Goal: Task Accomplishment & Management: Use online tool/utility

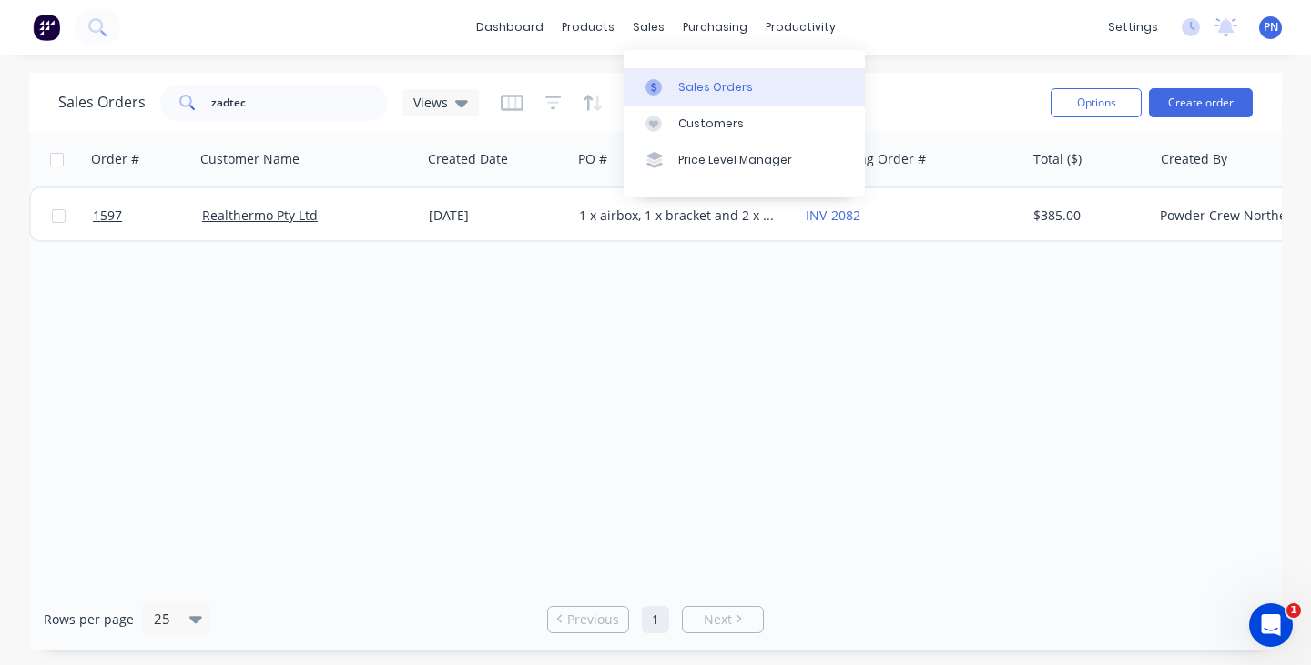
click at [685, 82] on div "Sales Orders" at bounding box center [715, 87] width 75 height 16
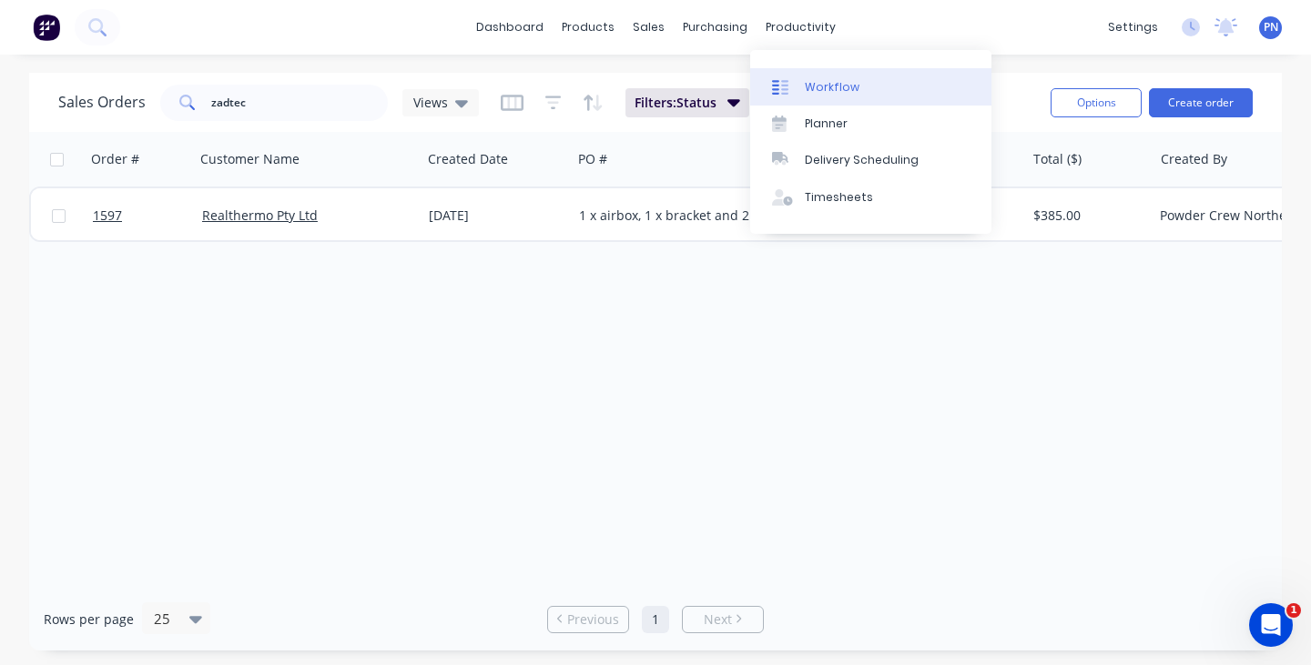
click at [818, 88] on div "Workflow" at bounding box center [832, 87] width 55 height 16
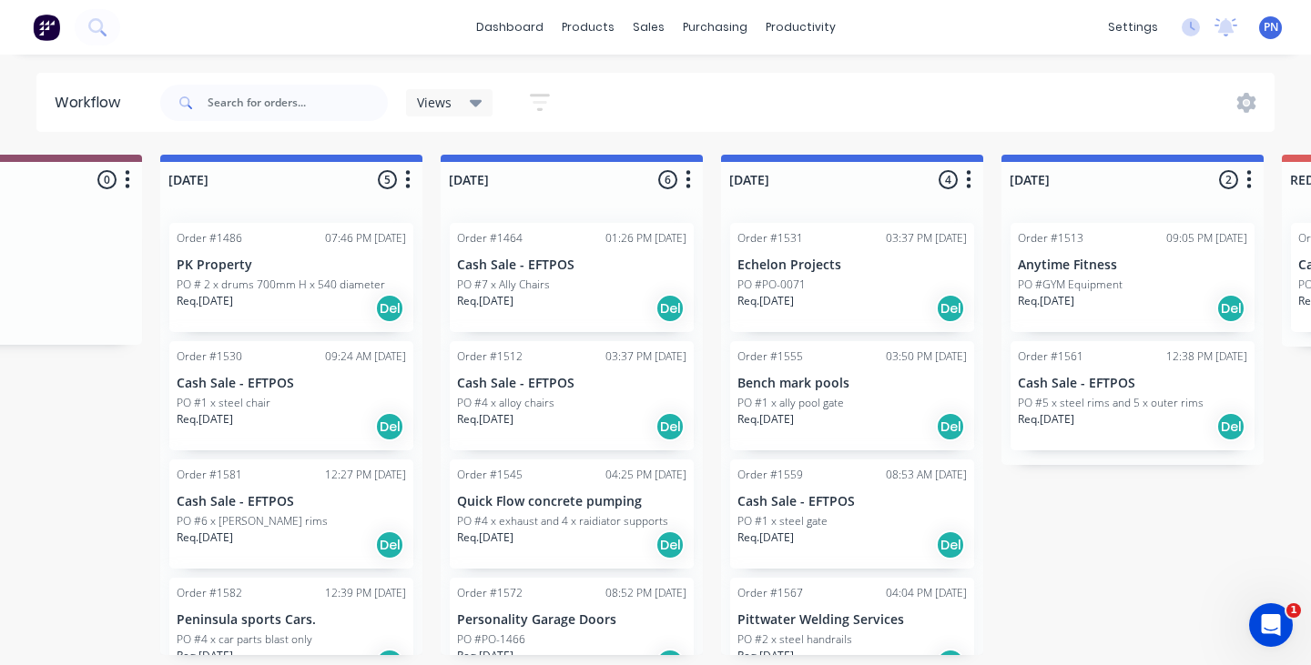
scroll to position [0, 420]
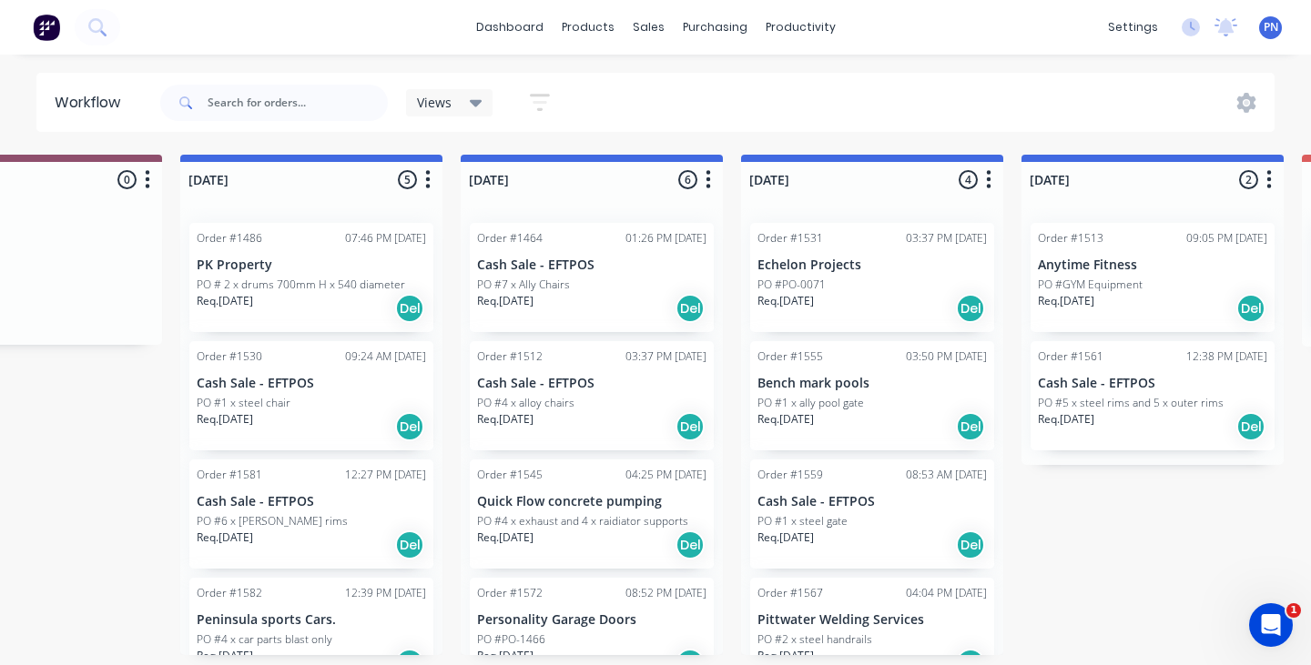
click at [616, 299] on div "Req. [DATE] Del" at bounding box center [591, 308] width 229 height 31
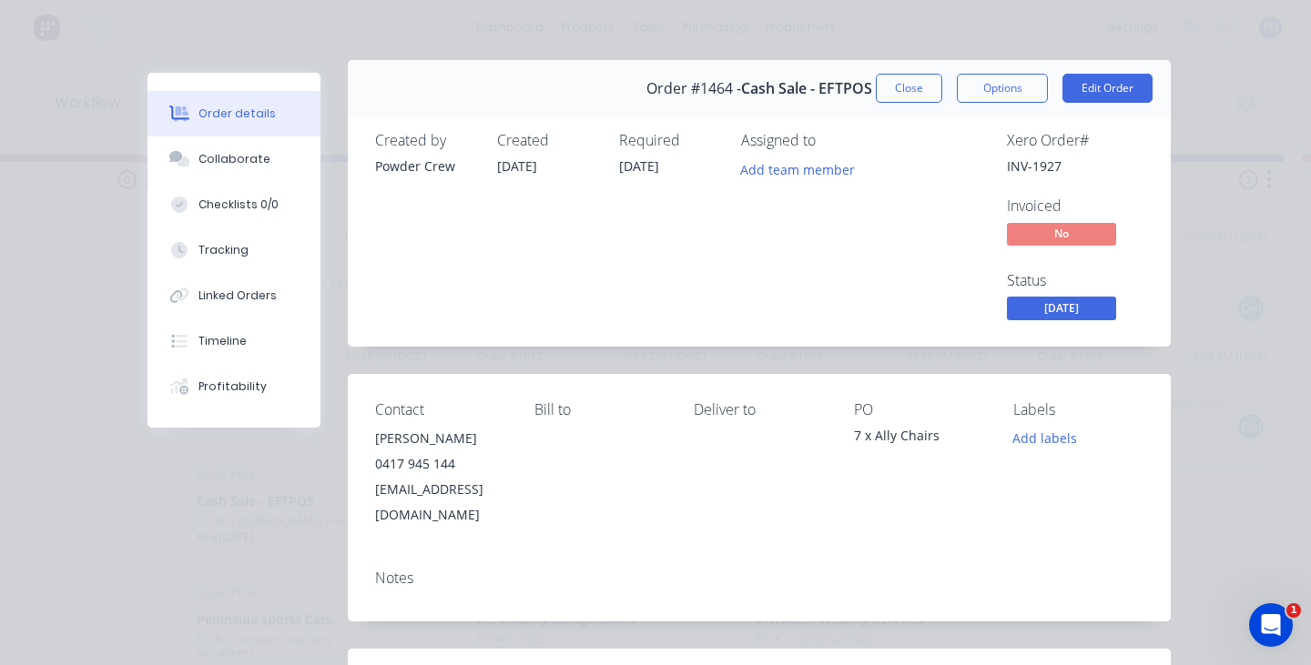
scroll to position [5, 0]
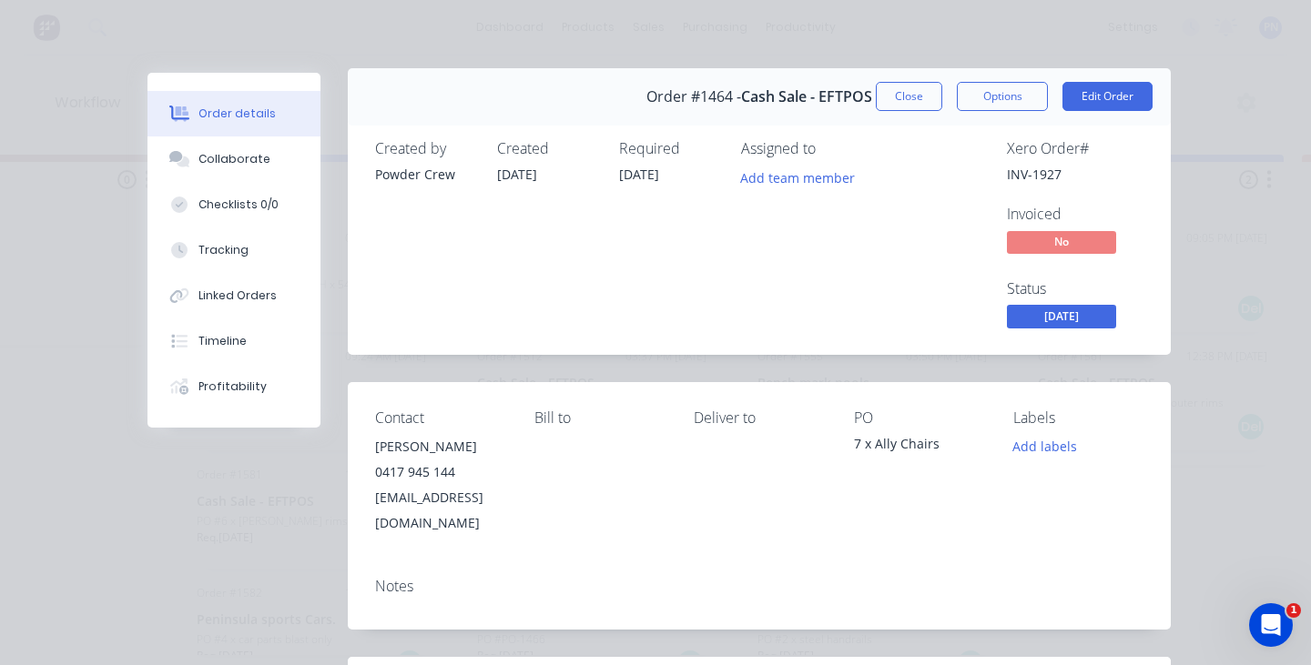
click at [1069, 317] on span "[DATE]" at bounding box center [1061, 316] width 109 height 23
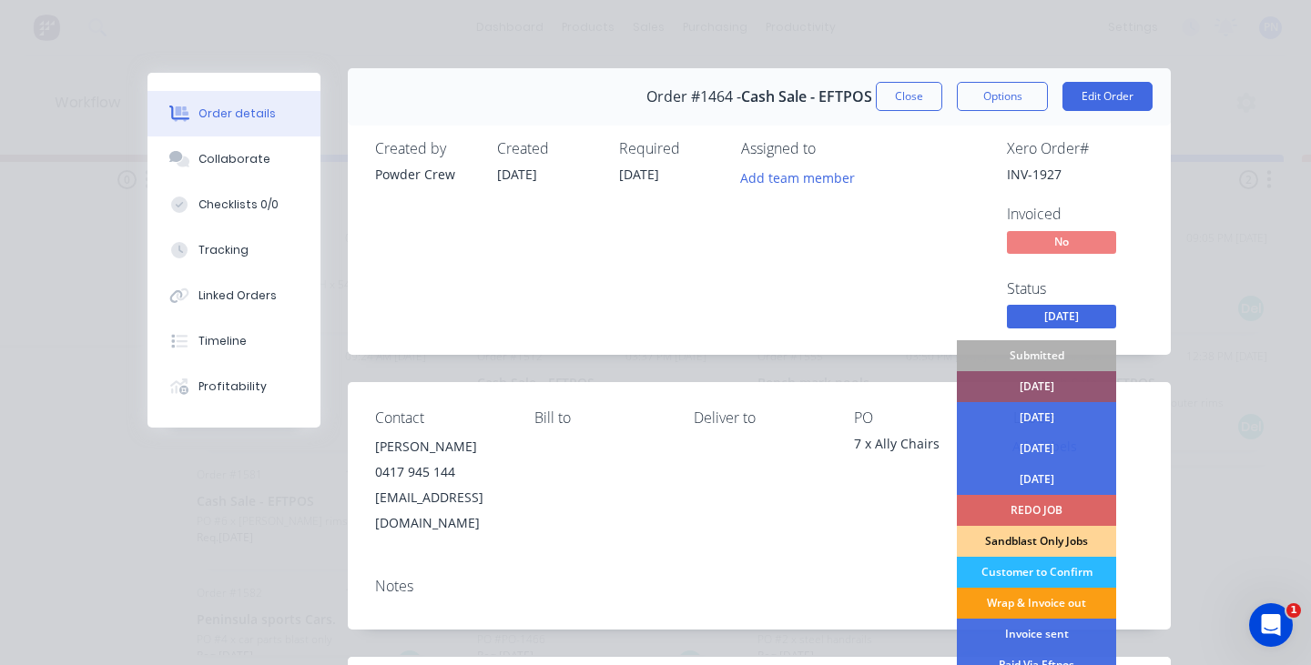
click at [1051, 598] on div "Wrap & Invoice out" at bounding box center [1036, 603] width 159 height 31
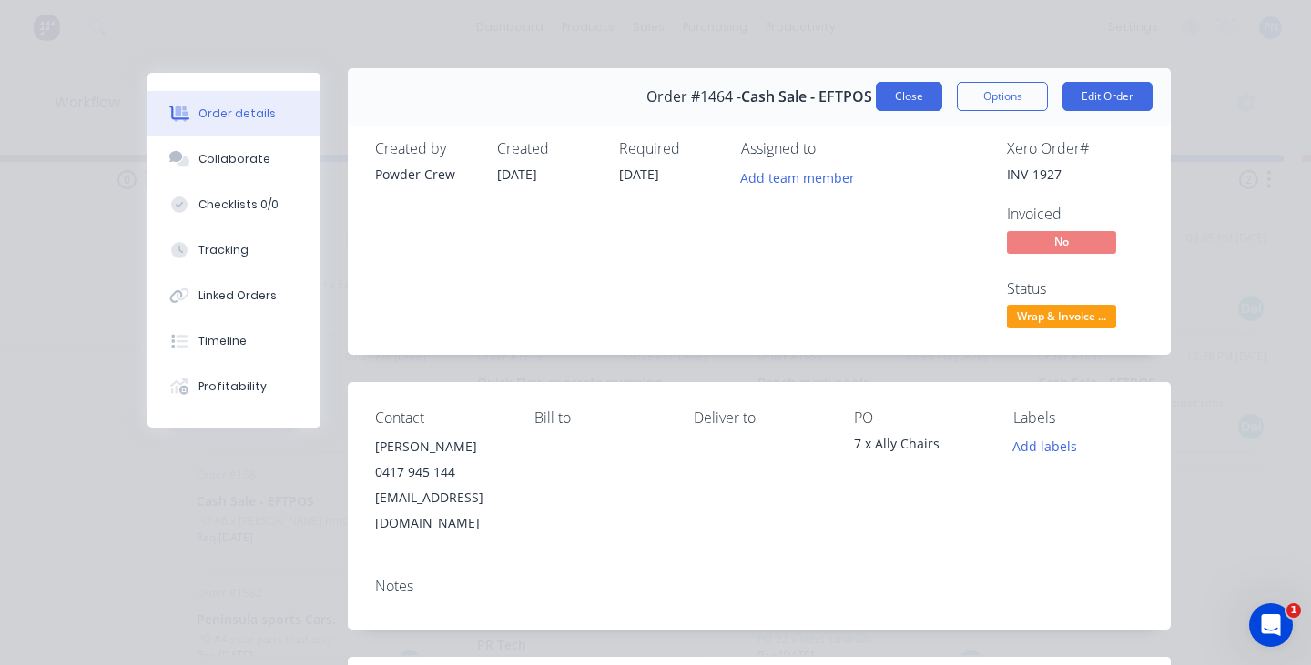
click at [910, 96] on button "Close" at bounding box center [909, 96] width 66 height 29
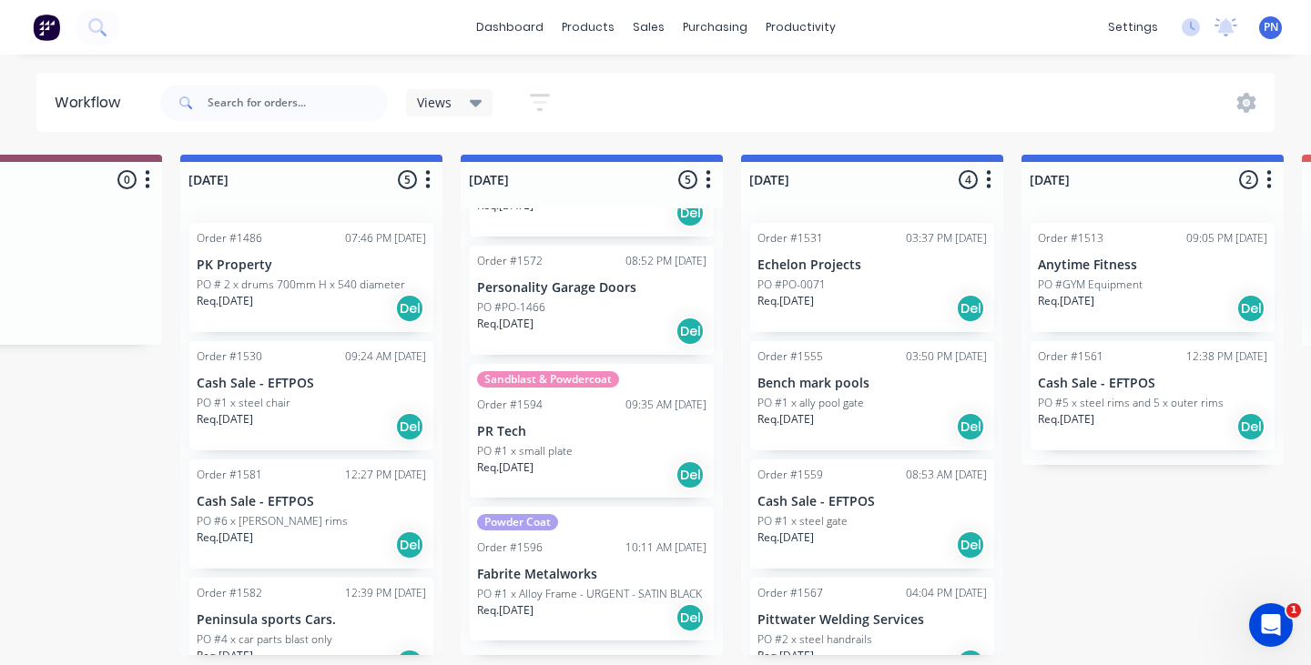
scroll to position [228, 0]
click at [616, 460] on div "Req. [DATE] Del" at bounding box center [591, 475] width 229 height 31
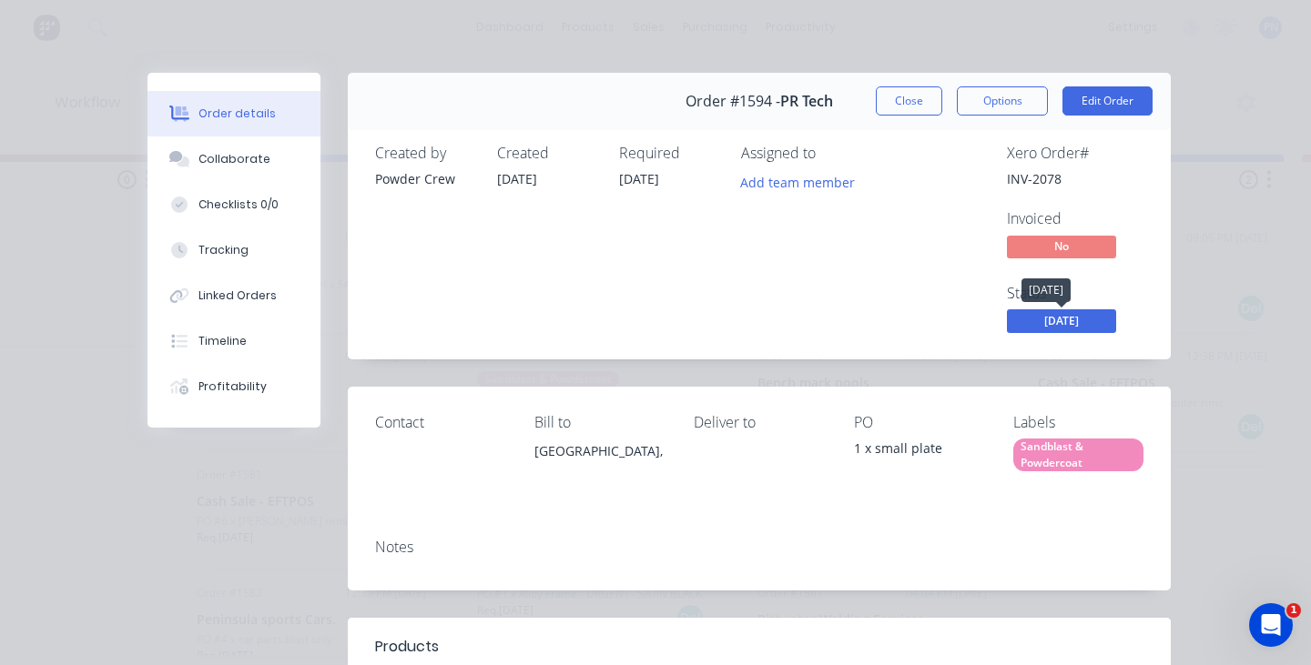
click at [1091, 321] on span "[DATE]" at bounding box center [1061, 320] width 109 height 23
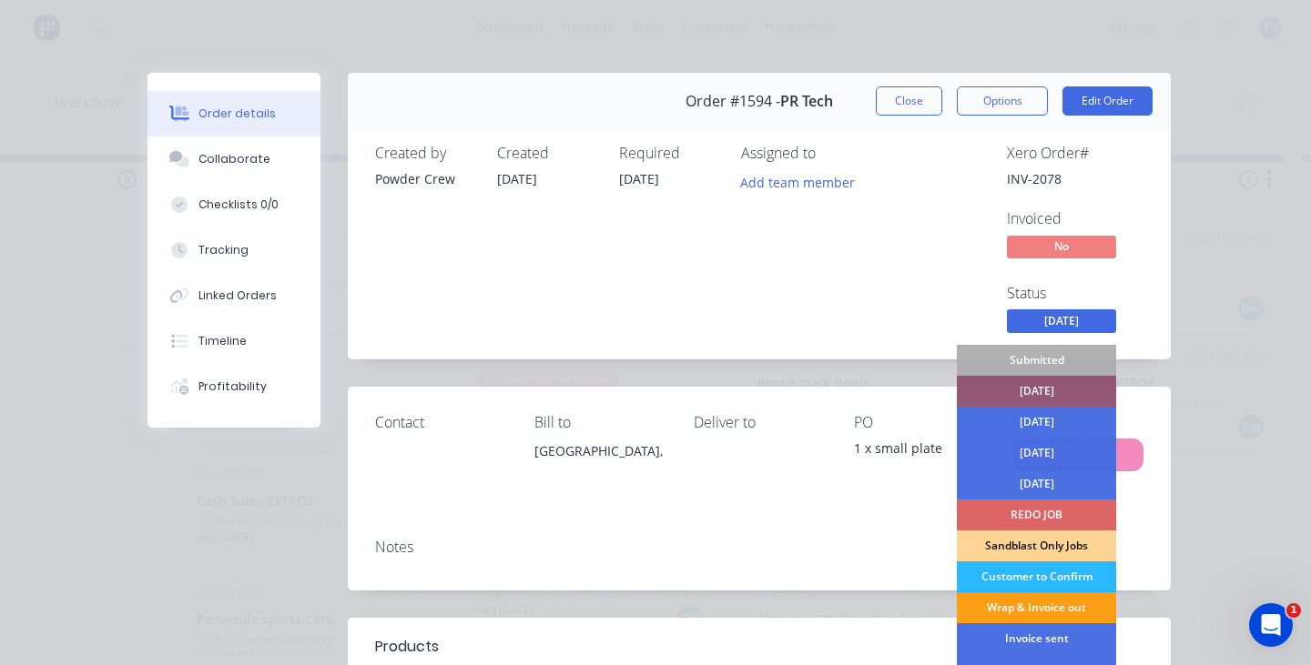
click at [1043, 606] on div "Wrap & Invoice out" at bounding box center [1036, 608] width 159 height 31
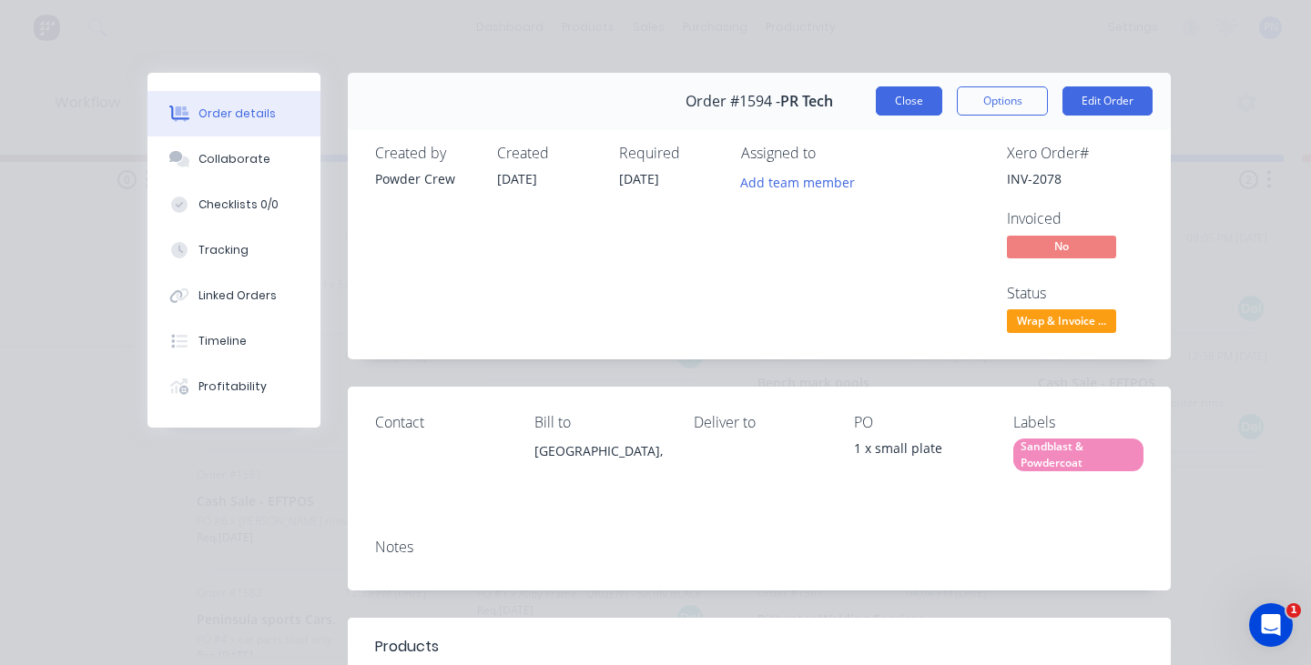
scroll to position [86, 0]
click at [906, 104] on button "Close" at bounding box center [909, 100] width 66 height 29
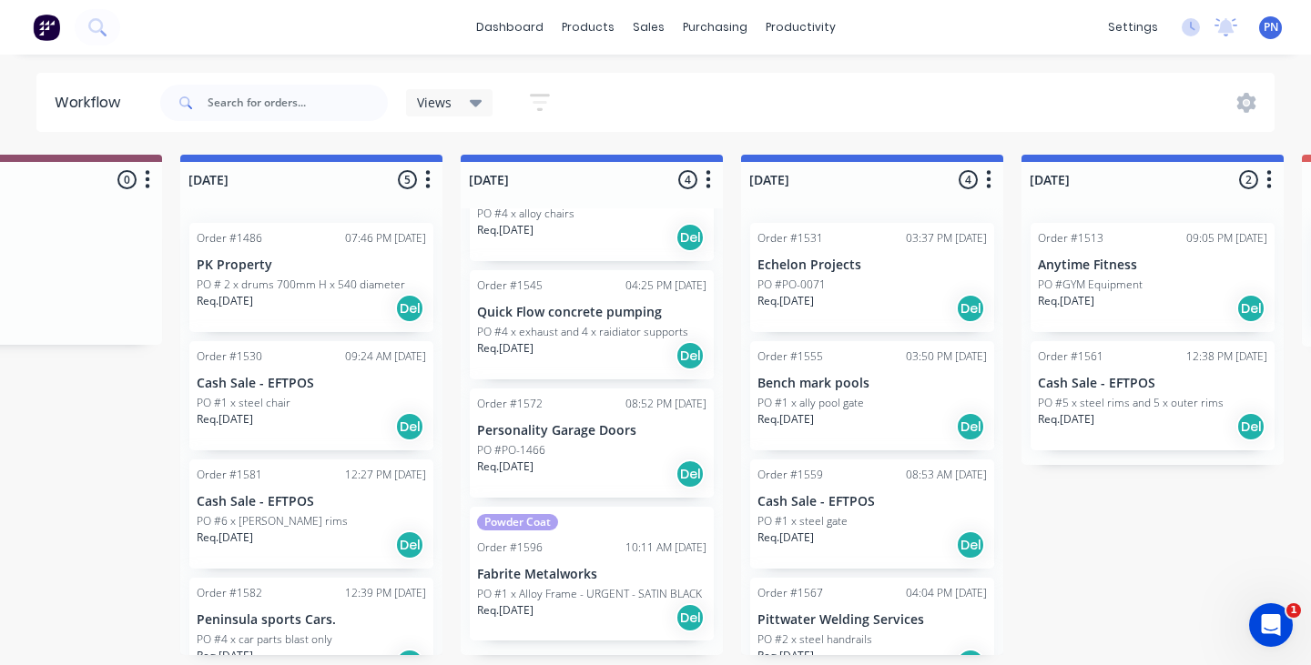
scroll to position [0, 420]
click at [594, 605] on div "Req. [DATE] Del" at bounding box center [591, 618] width 229 height 31
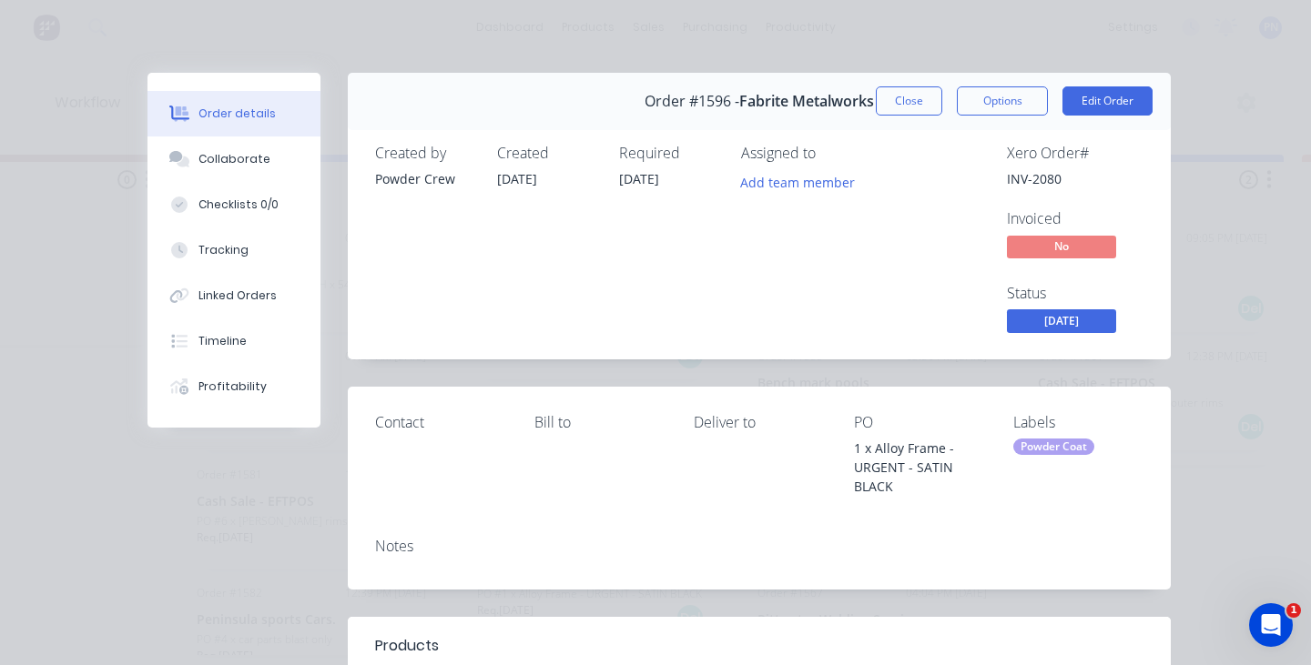
click at [733, 526] on div "Notes" at bounding box center [759, 556] width 823 height 66
click at [900, 100] on button "Close" at bounding box center [909, 100] width 66 height 29
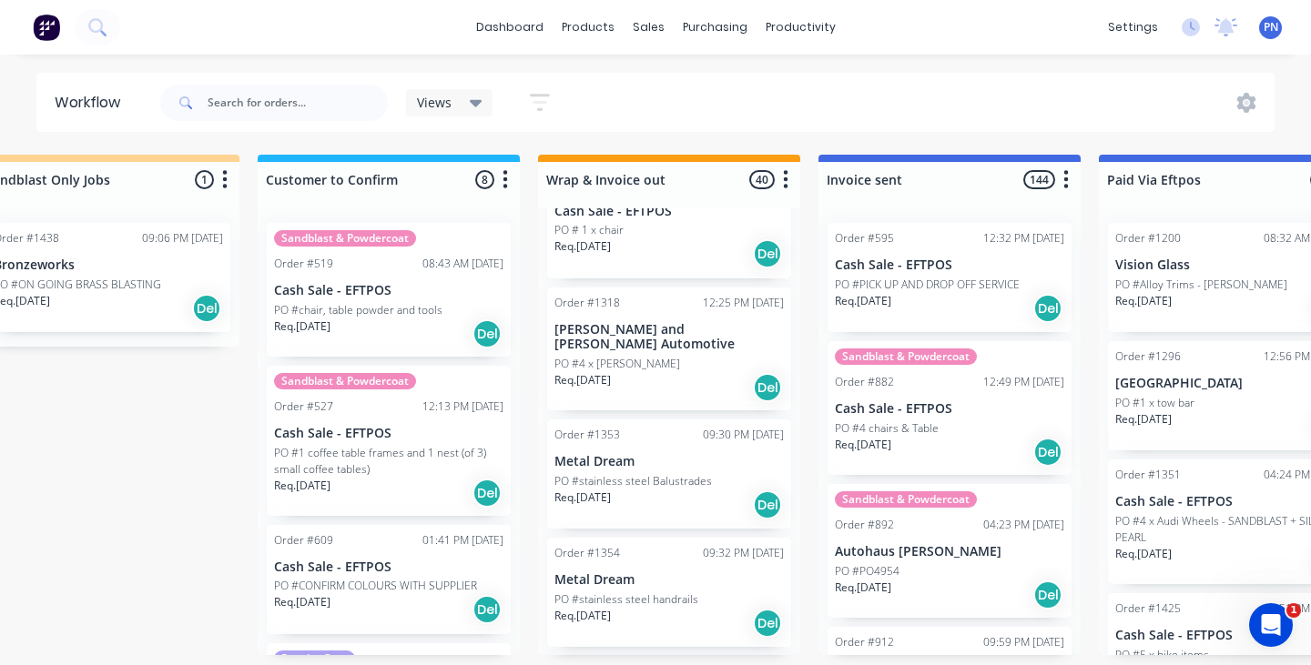
scroll to position [462, 0]
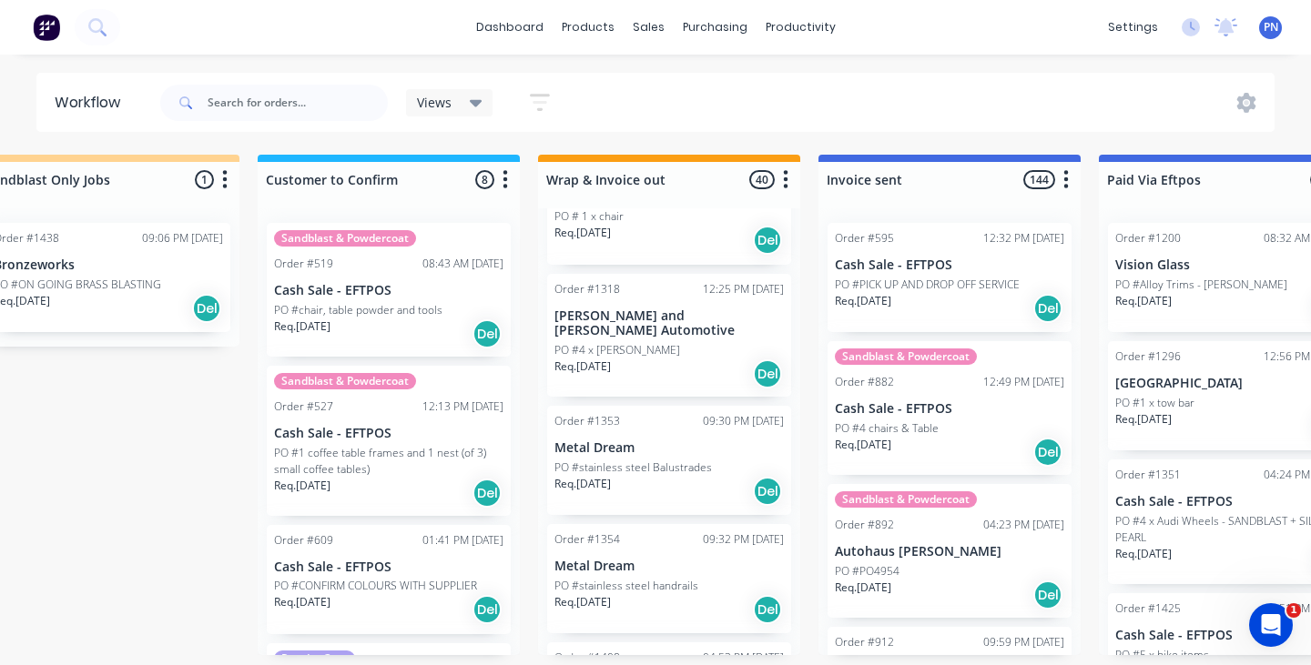
click at [681, 359] on div "Req. [DATE] Del" at bounding box center [668, 374] width 229 height 31
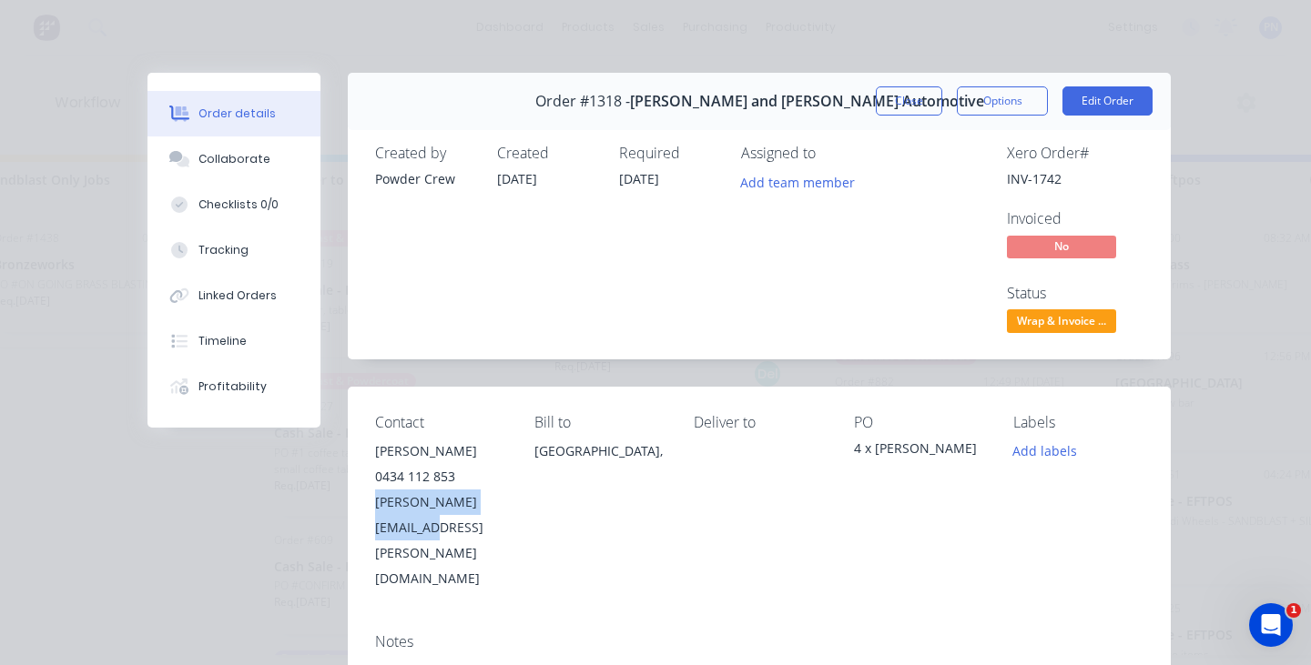
drag, startPoint x: 535, startPoint y: 502, endPoint x: 377, endPoint y: 501, distance: 158.4
click at [377, 501] on div "Contact [PERSON_NAME] [PHONE_NUMBER] [PERSON_NAME][EMAIL_ADDRESS][PERSON_NAME][…" at bounding box center [759, 503] width 823 height 232
copy div "[PERSON_NAME][EMAIL_ADDRESS][PERSON_NAME][DOMAIN_NAME]"
drag, startPoint x: 432, startPoint y: 447, endPoint x: 368, endPoint y: 447, distance: 64.6
click at [368, 447] on div "Contact [PERSON_NAME] [PHONE_NUMBER] [PERSON_NAME][EMAIL_ADDRESS][PERSON_NAME][…" at bounding box center [759, 503] width 823 height 232
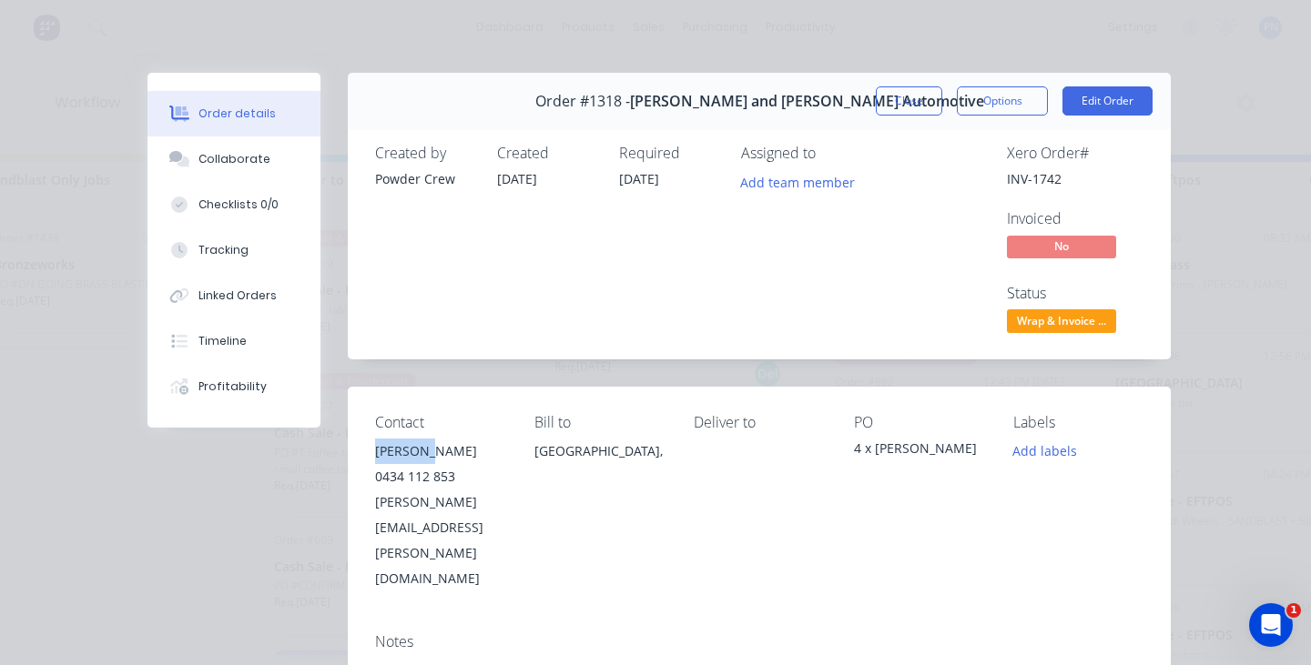
copy div "[PERSON_NAME]"
click at [917, 101] on button "Close" at bounding box center [909, 100] width 66 height 29
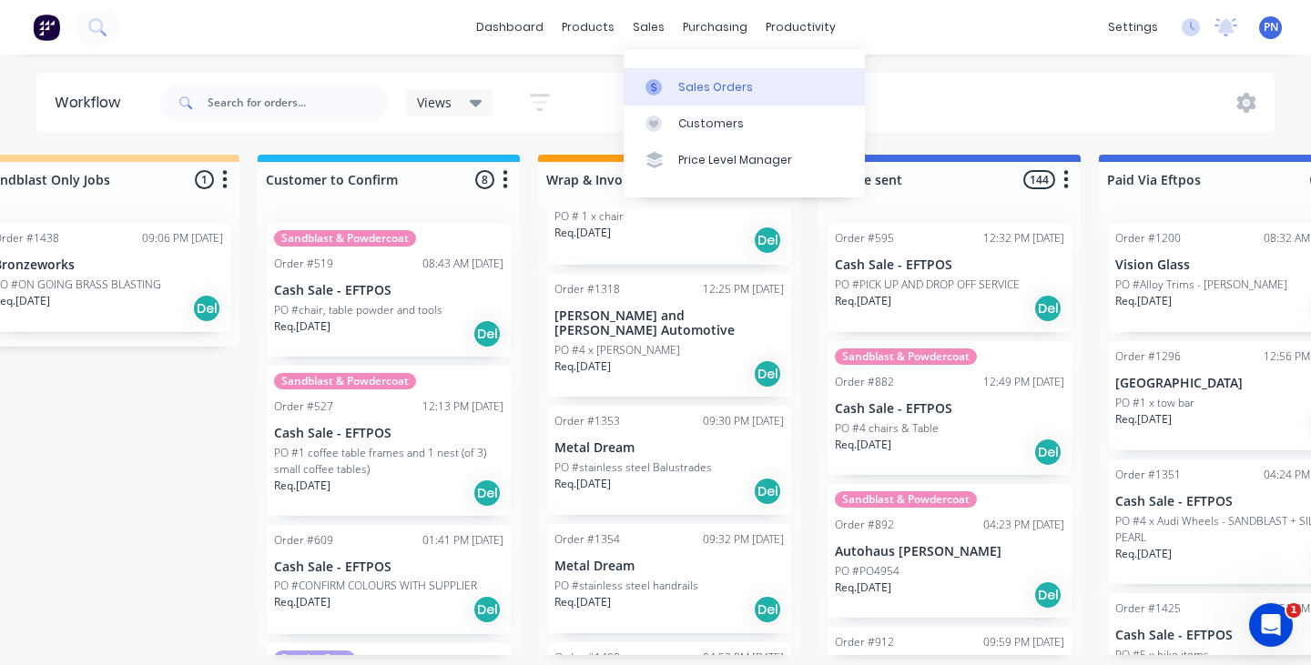
click at [694, 86] on div "Sales Orders" at bounding box center [715, 87] width 75 height 16
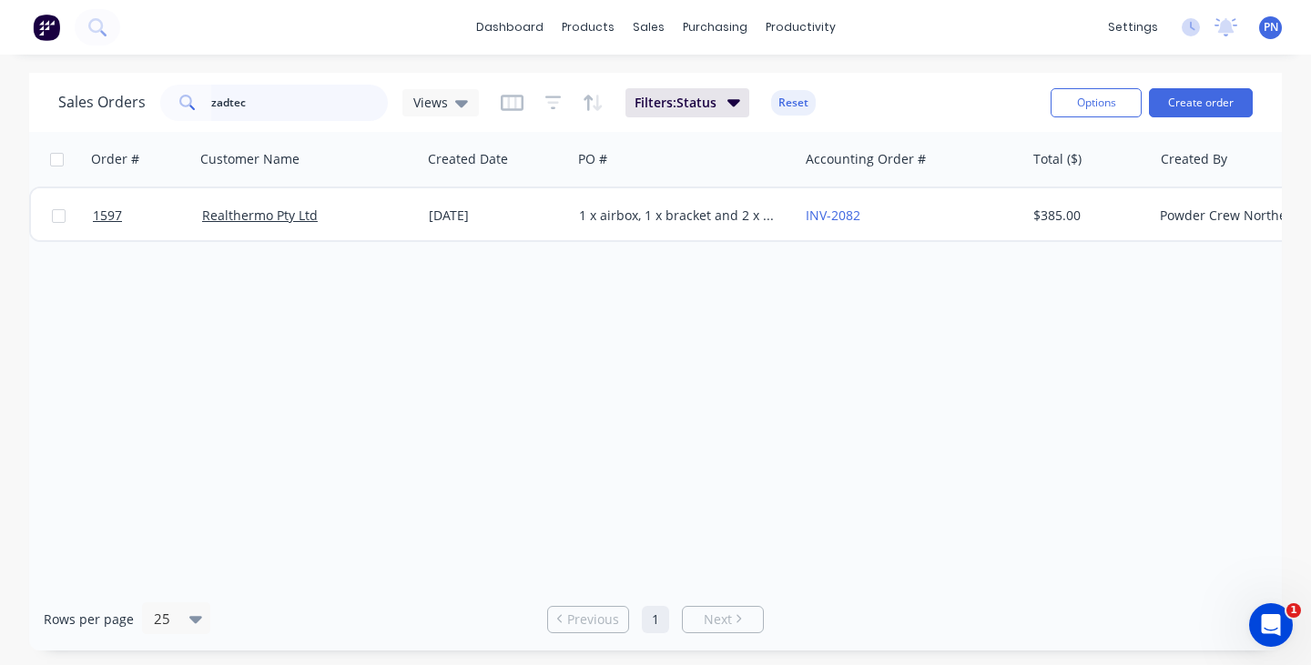
click at [306, 107] on input "zadtec" at bounding box center [299, 103] width 177 height 36
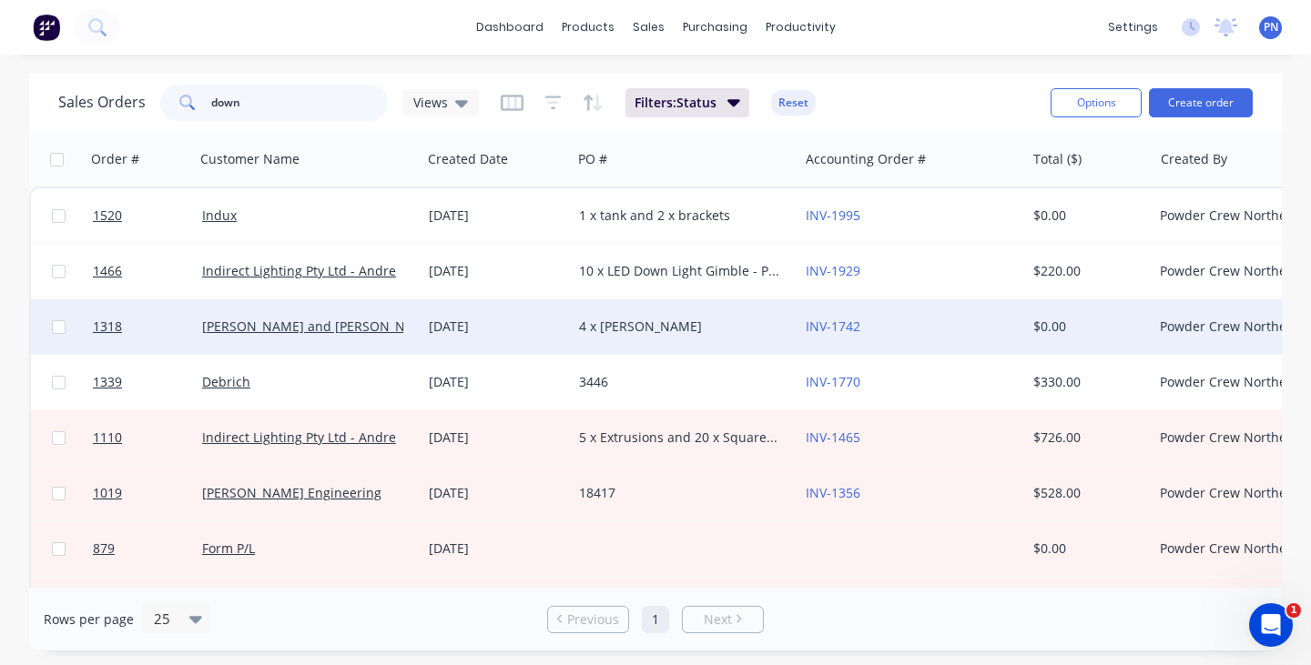
type input "down"
click at [696, 331] on div "4 x [PERSON_NAME]" at bounding box center [680, 327] width 202 height 18
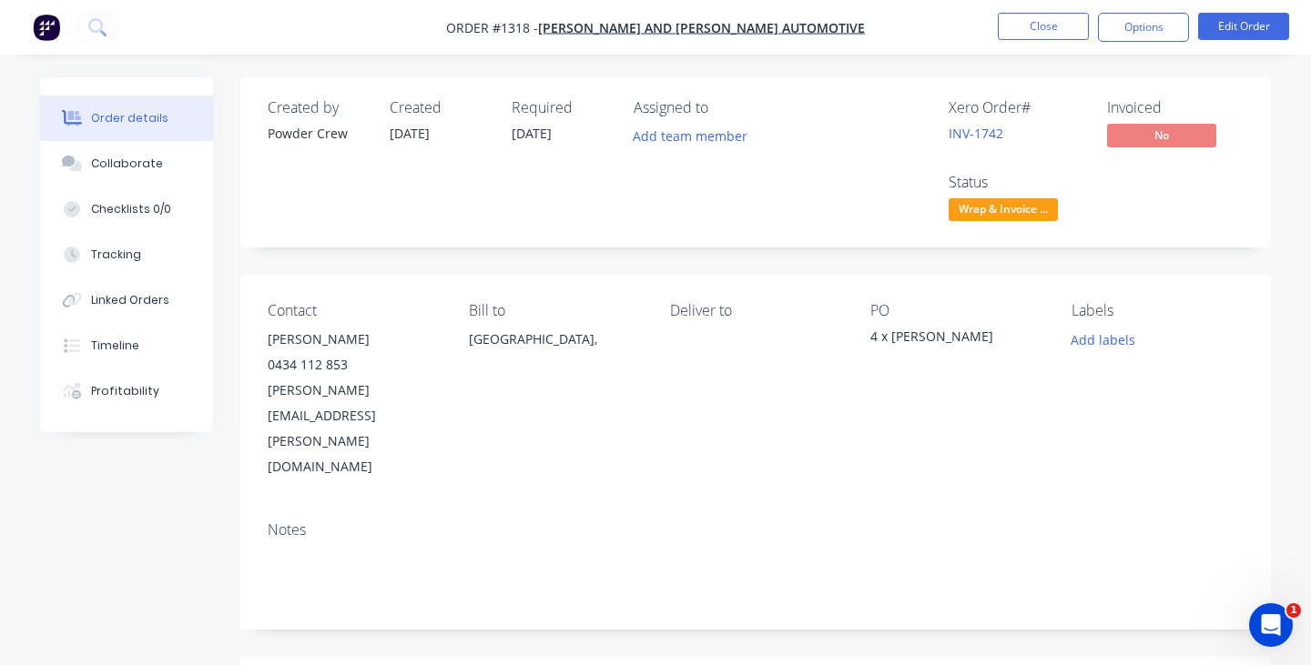
click at [1018, 212] on span "Wrap & Invoice ..." at bounding box center [1002, 209] width 109 height 23
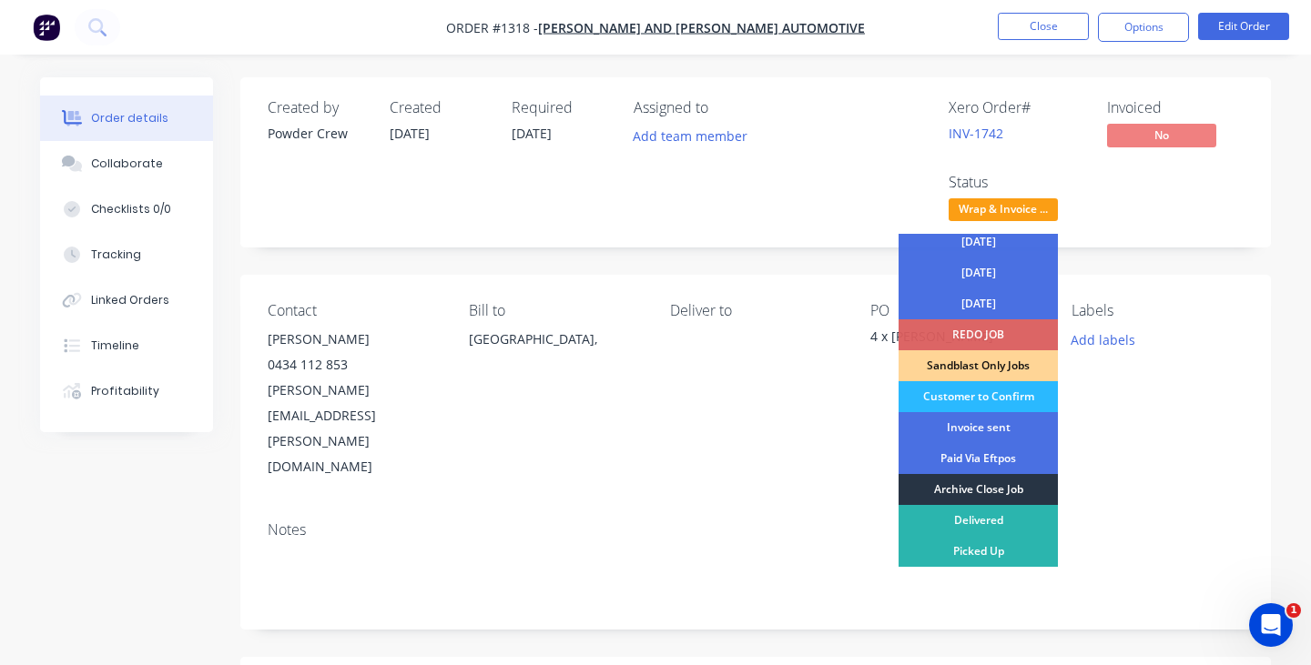
scroll to position [100, 0]
click at [992, 426] on div "Invoice sent" at bounding box center [977, 427] width 159 height 31
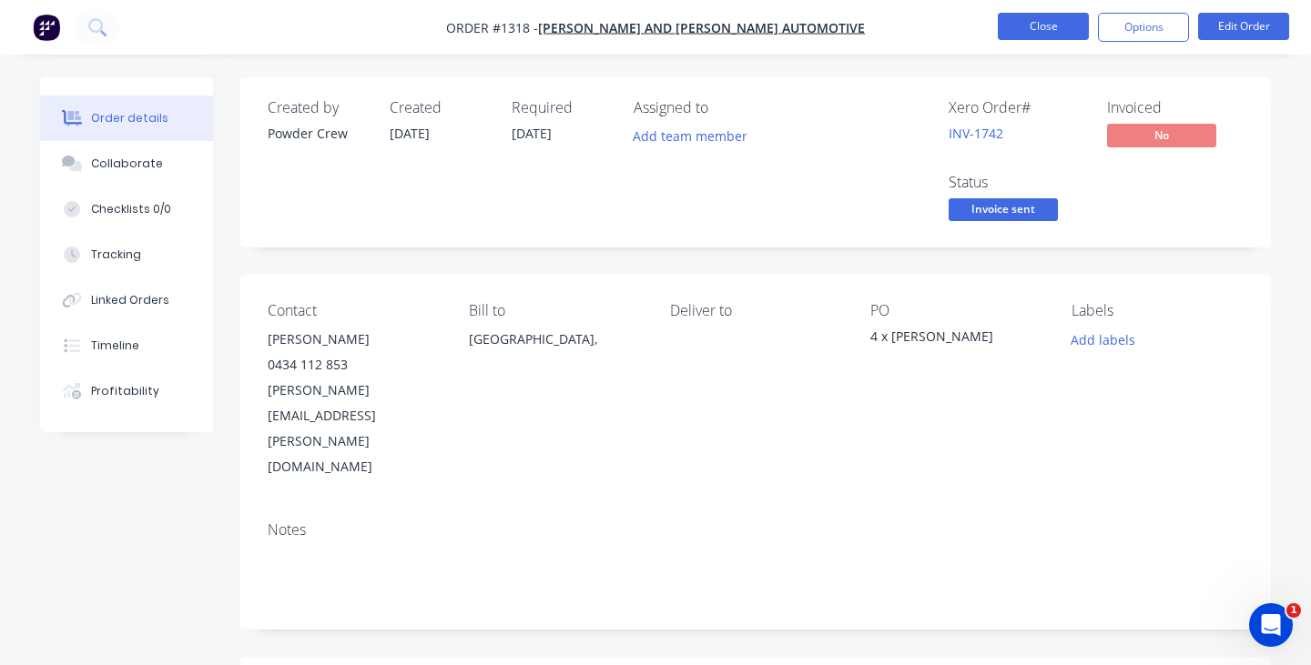
click at [1049, 32] on button "Close" at bounding box center [1043, 26] width 91 height 27
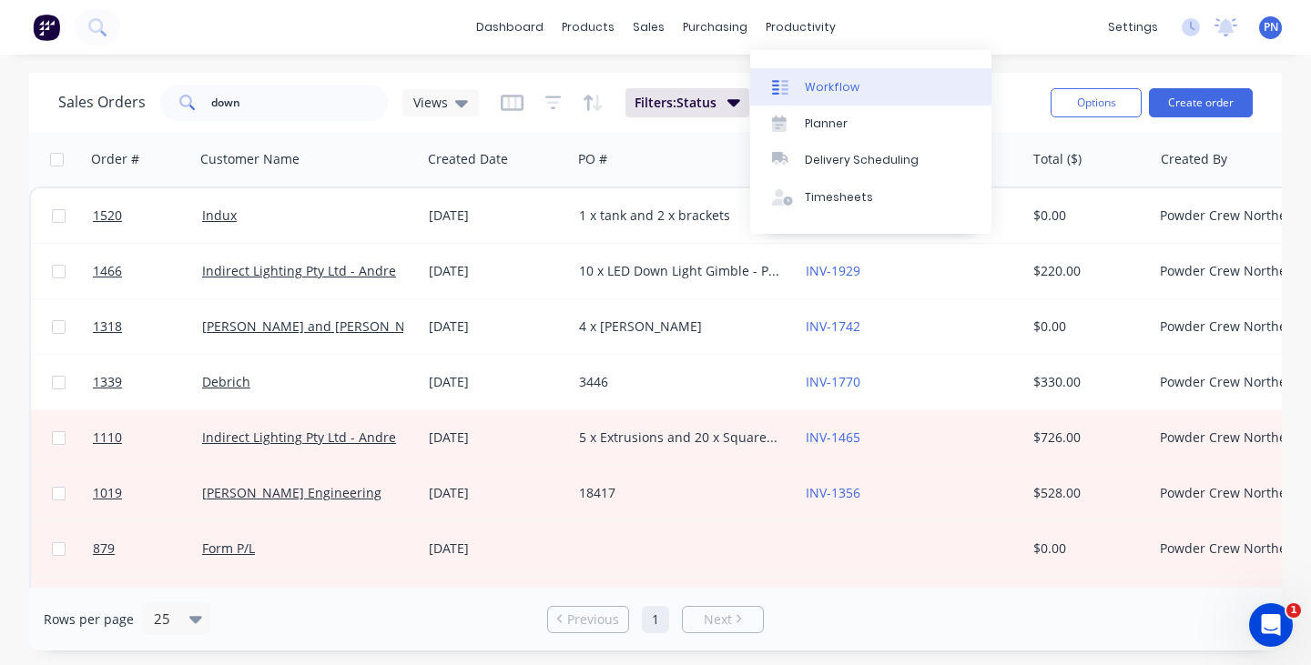
click at [802, 89] on link "Workflow" at bounding box center [870, 86] width 241 height 36
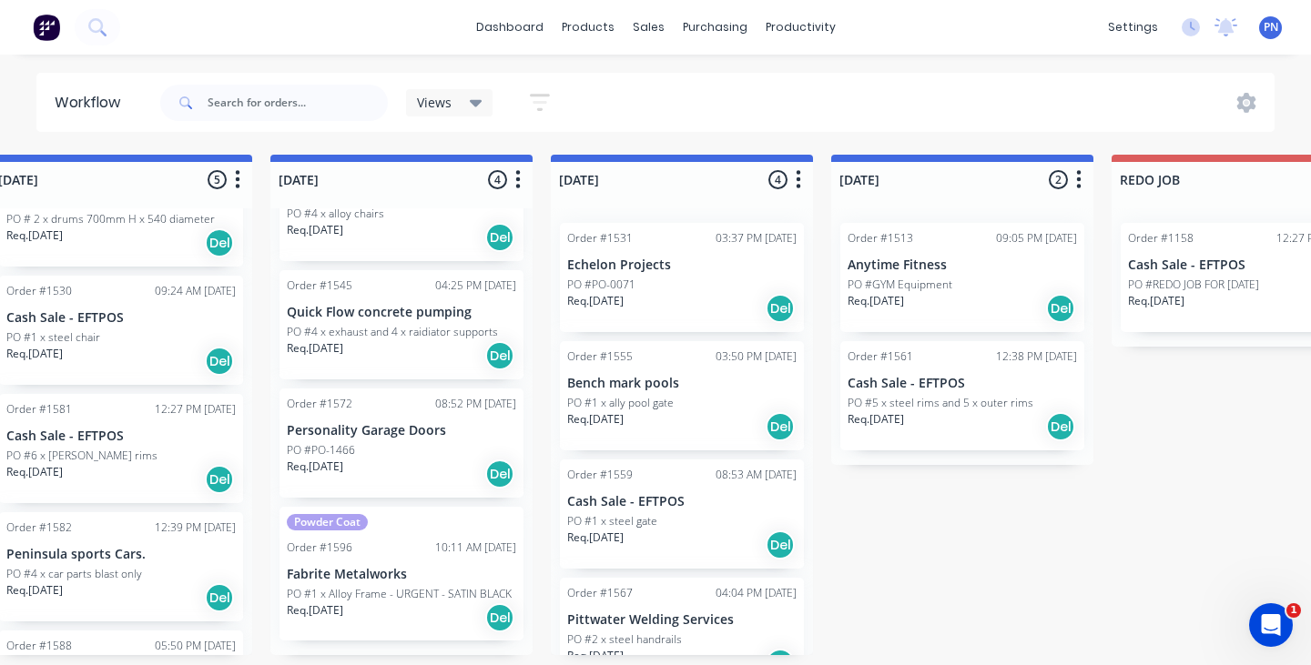
scroll to position [0, 542]
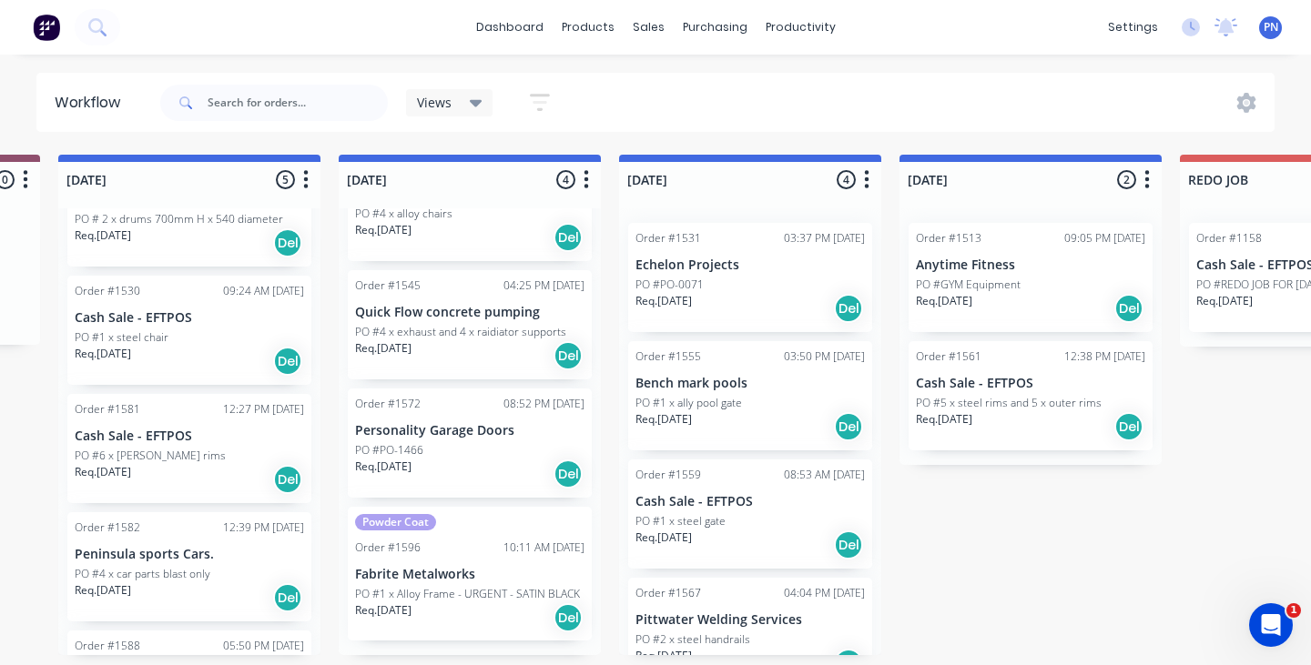
click at [489, 614] on div "Req. [DATE] Del" at bounding box center [469, 618] width 229 height 31
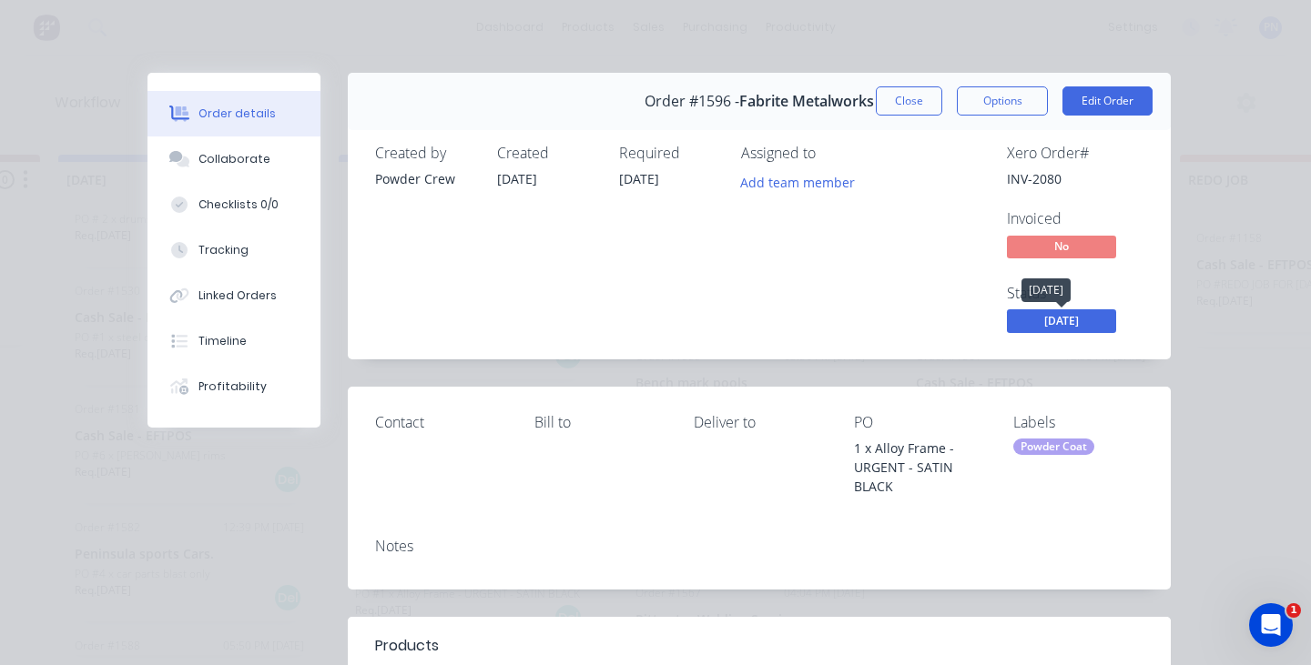
click at [1042, 317] on span "[DATE]" at bounding box center [1061, 320] width 109 height 23
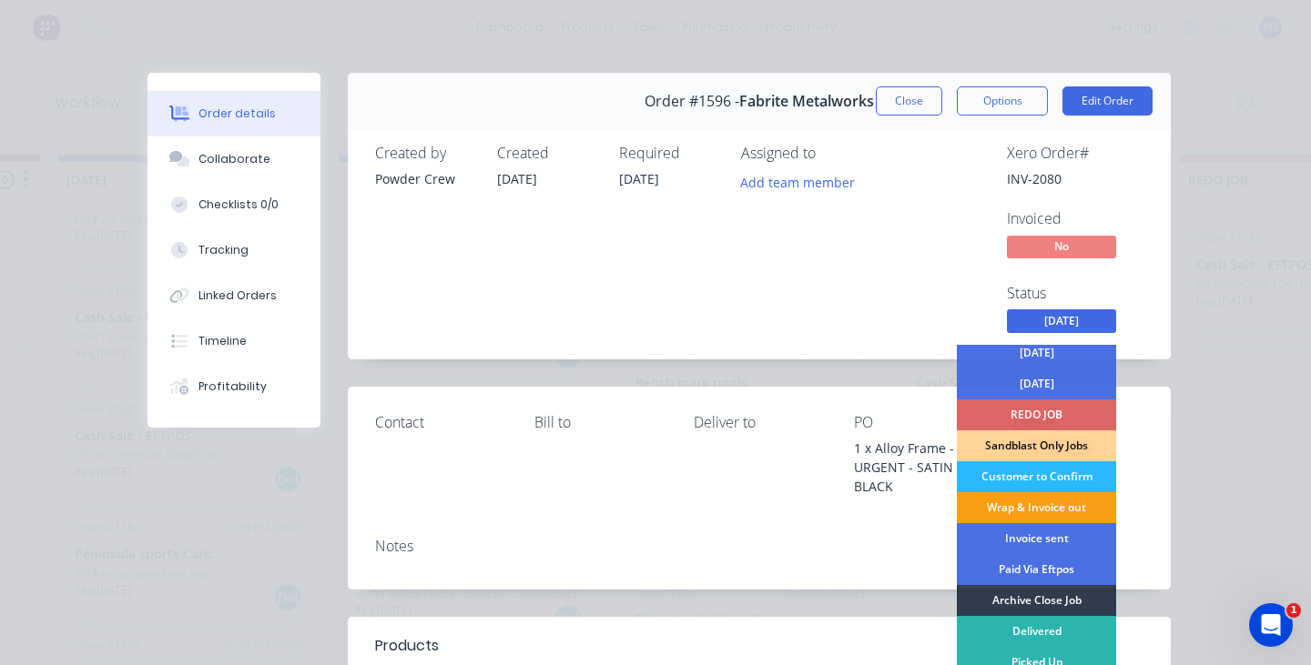
scroll to position [100, 0]
click at [1039, 500] on div "Wrap & Invoice out" at bounding box center [1036, 507] width 159 height 31
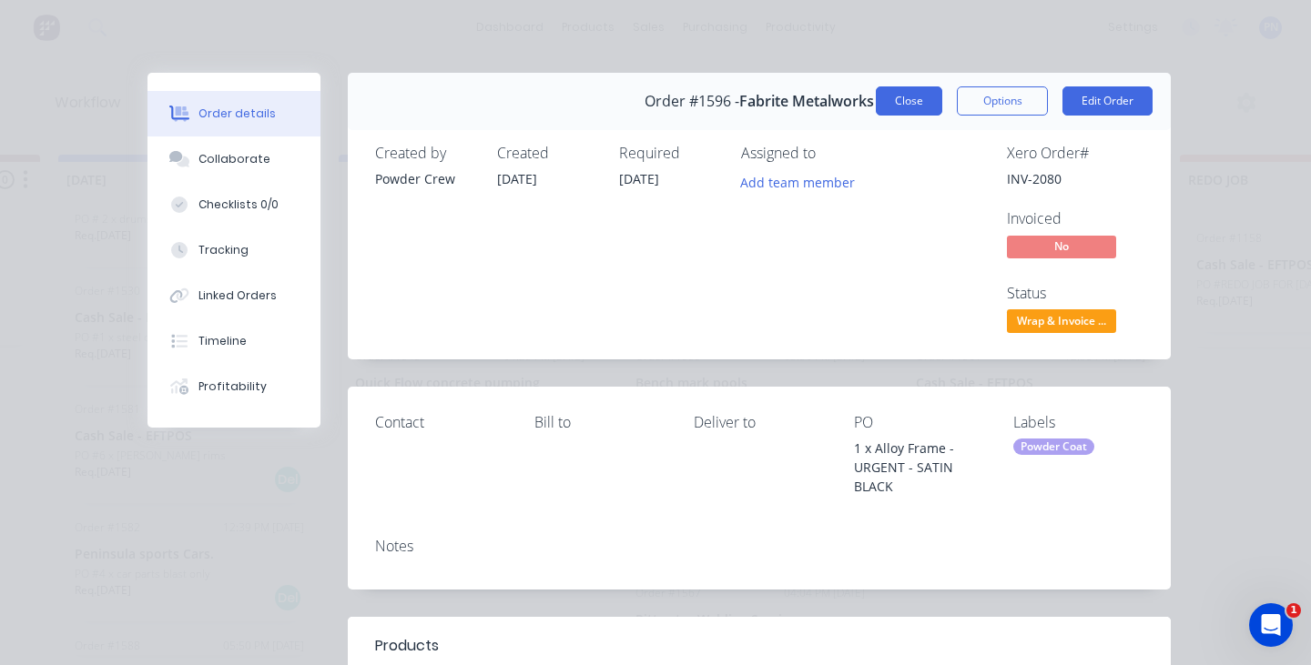
click at [921, 106] on button "Close" at bounding box center [909, 100] width 66 height 29
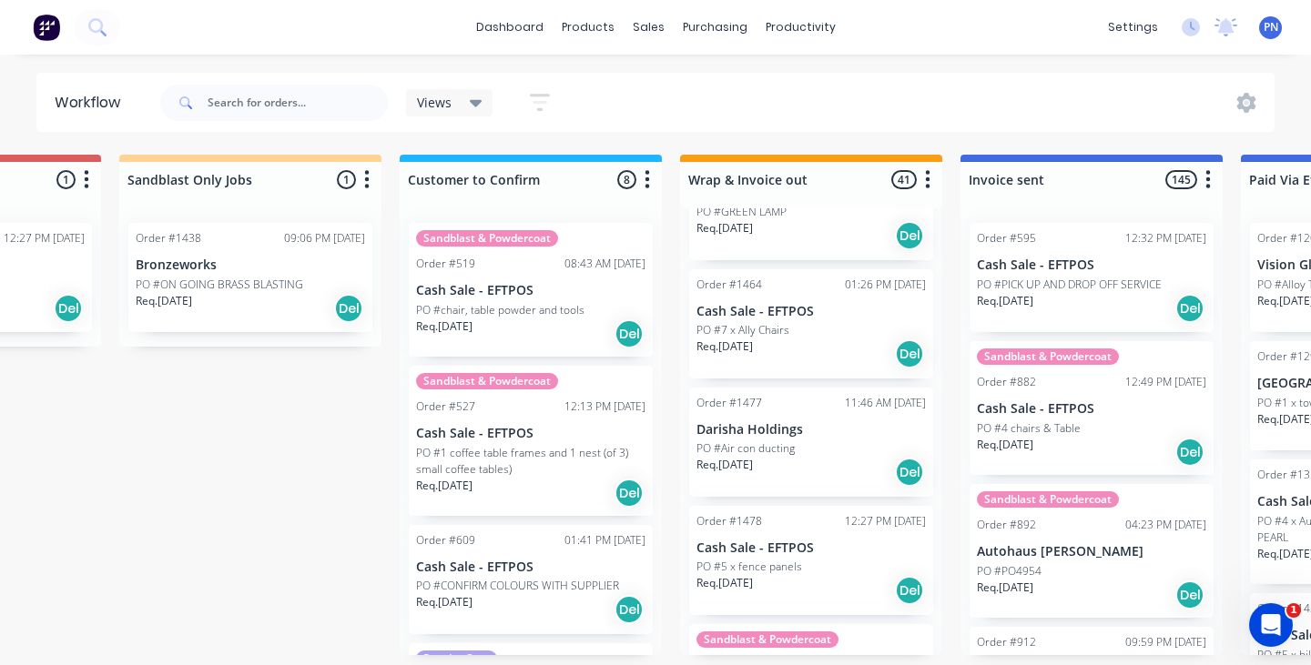
scroll to position [855, 0]
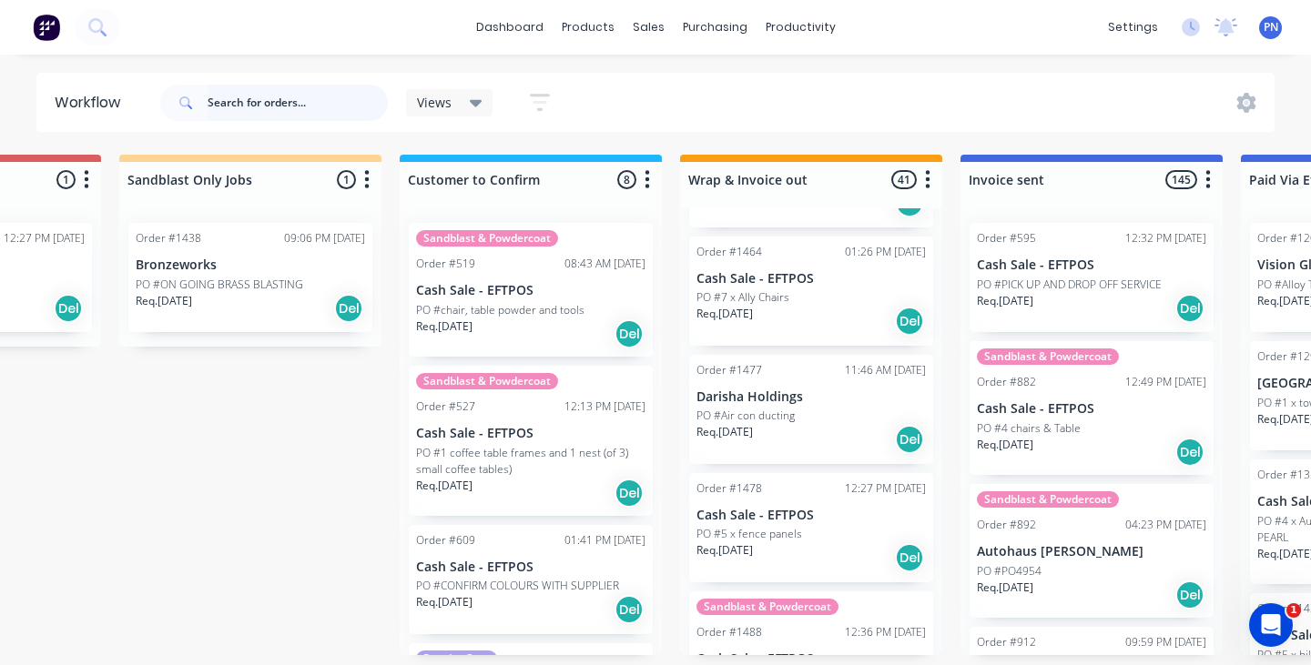
click at [338, 101] on input "text" at bounding box center [298, 103] width 180 height 36
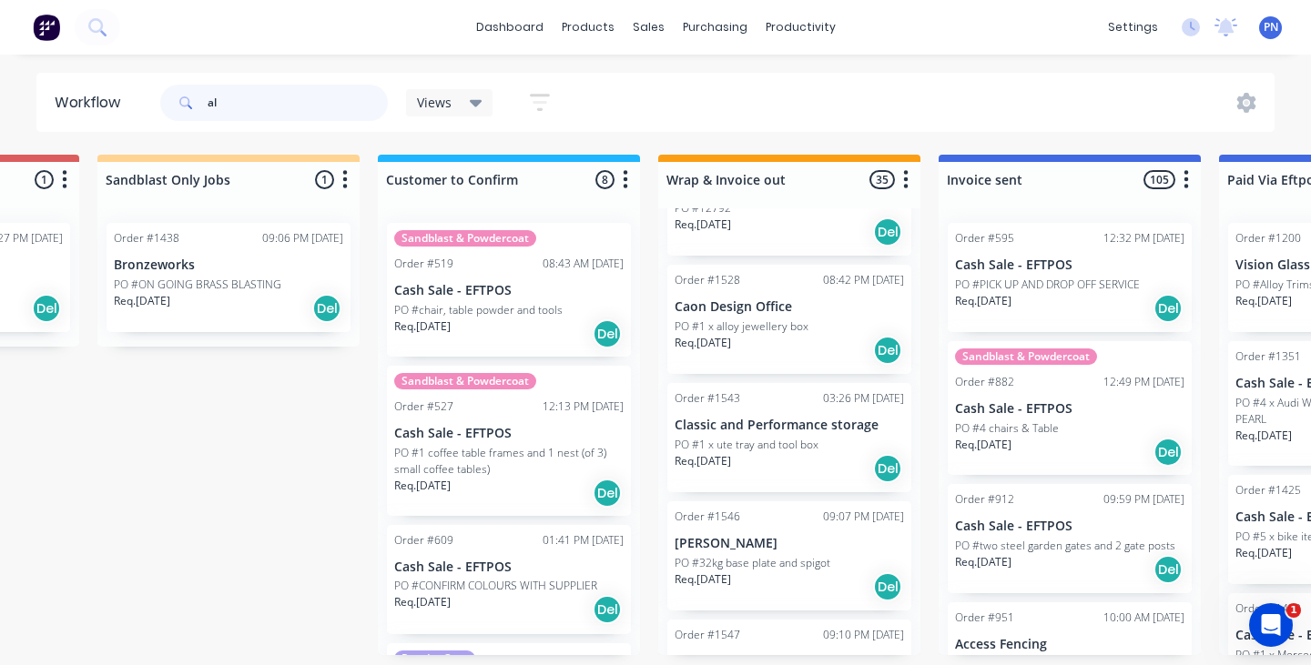
scroll to position [1667, 0]
type input "al"
click at [808, 481] on div "Req. [DATE] Del" at bounding box center [788, 471] width 229 height 31
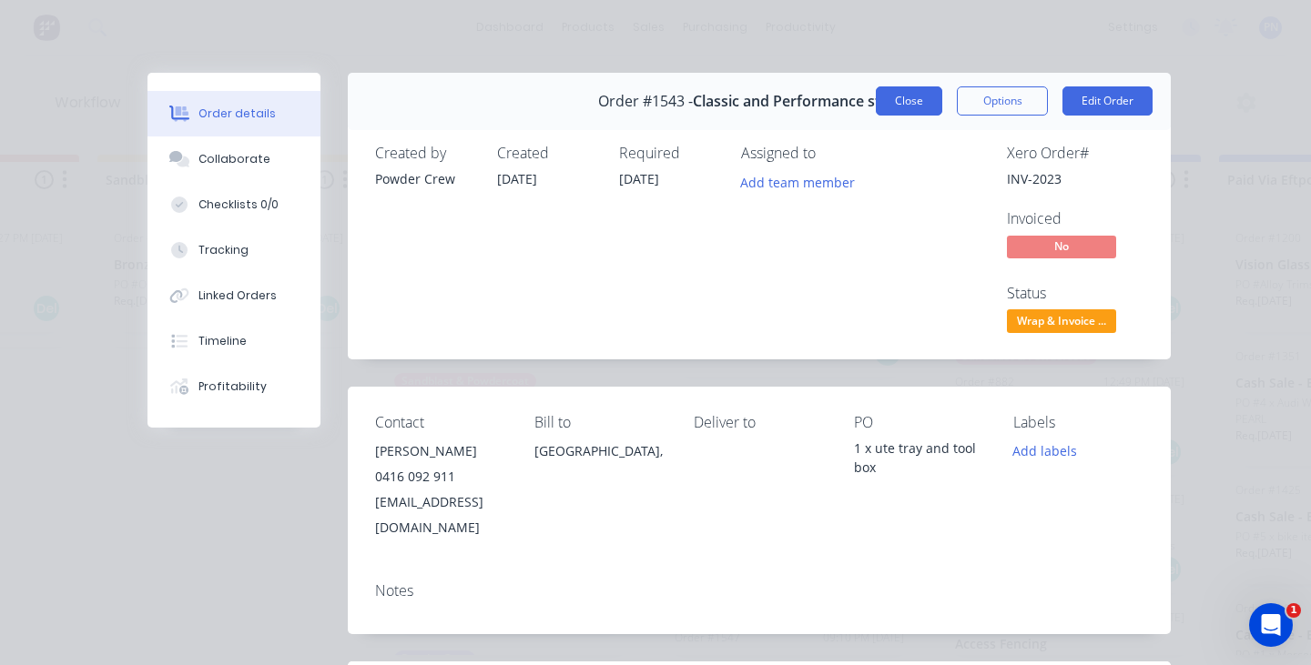
click at [908, 104] on button "Close" at bounding box center [909, 100] width 66 height 29
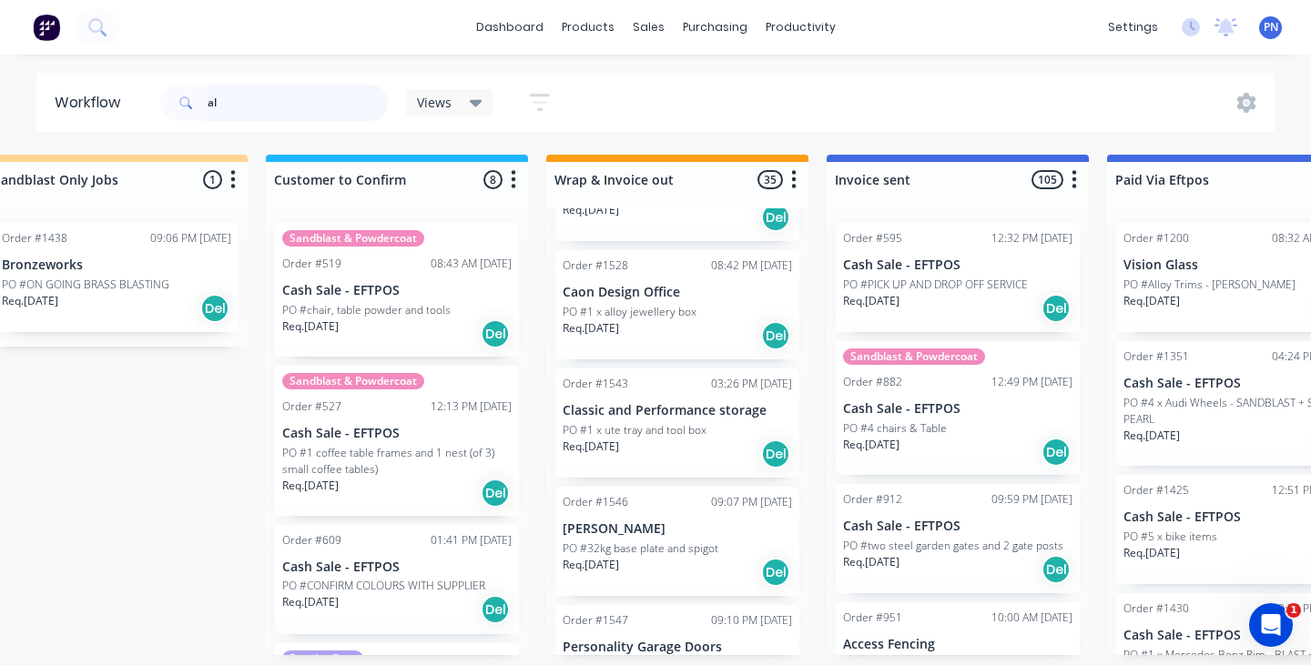
scroll to position [1687, 0]
click at [688, 327] on div "Req. [DATE] Del" at bounding box center [676, 333] width 229 height 31
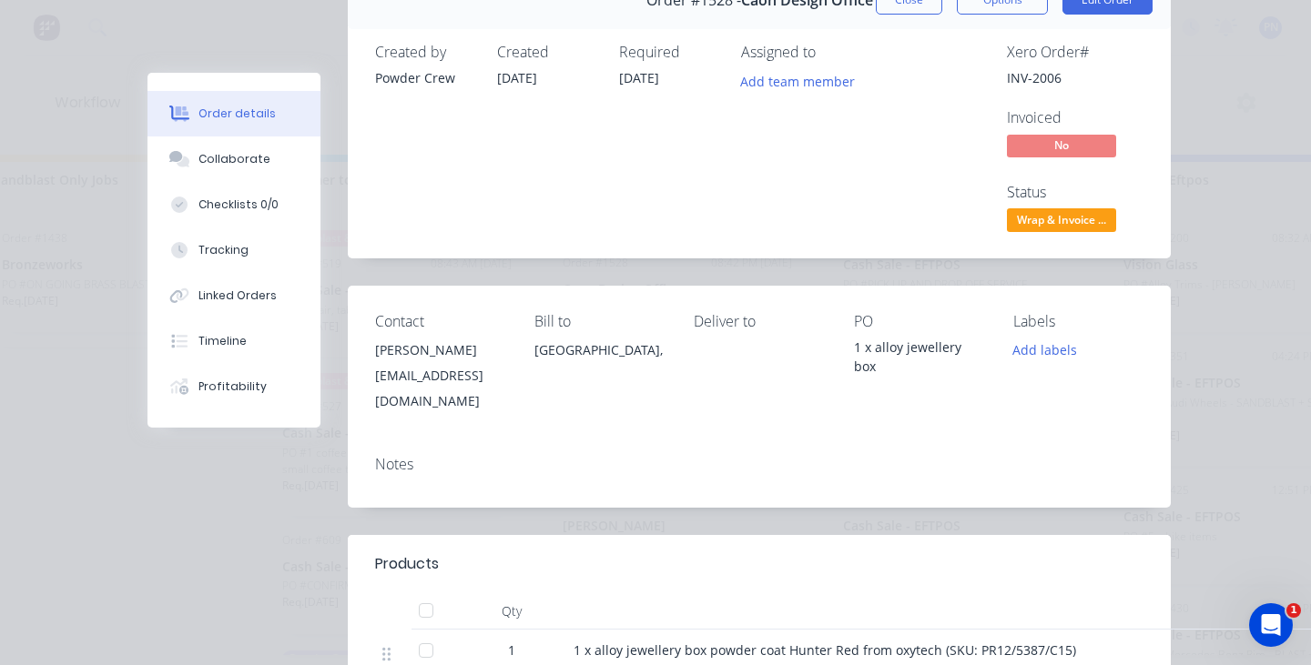
scroll to position [99, 0]
